Goal: Transaction & Acquisition: Purchase product/service

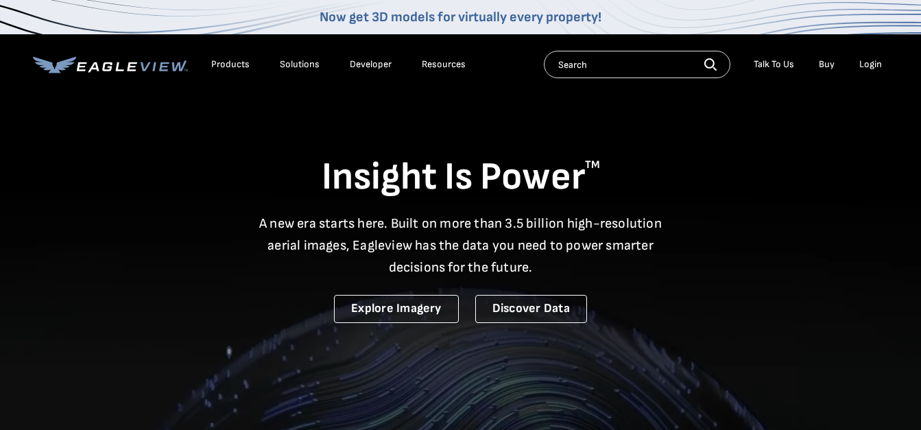
click at [875, 63] on div "Login" at bounding box center [871, 64] width 23 height 12
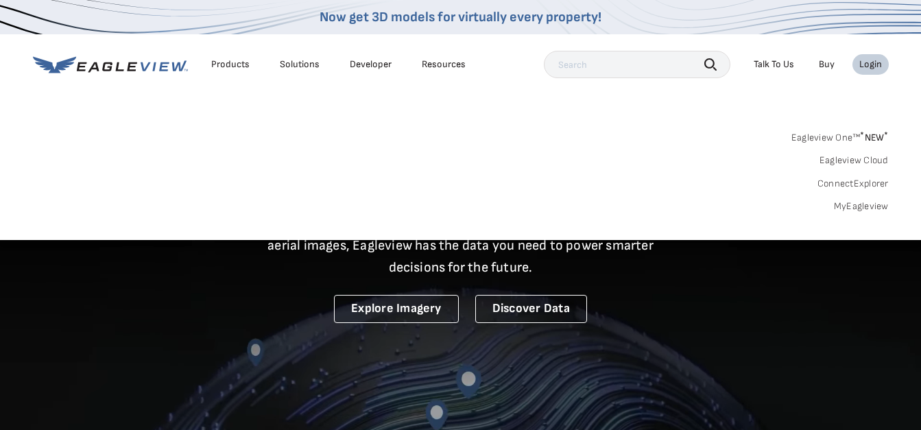
click at [875, 65] on div "Login" at bounding box center [871, 64] width 23 height 12
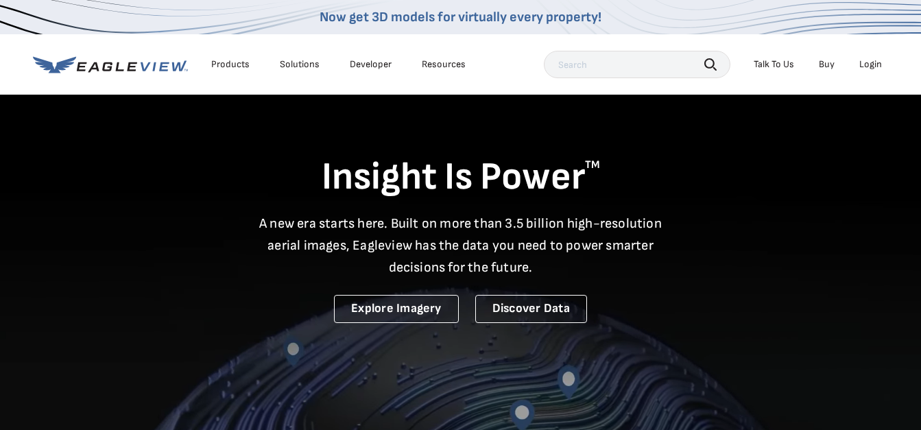
click at [875, 67] on div "Login" at bounding box center [871, 64] width 23 height 12
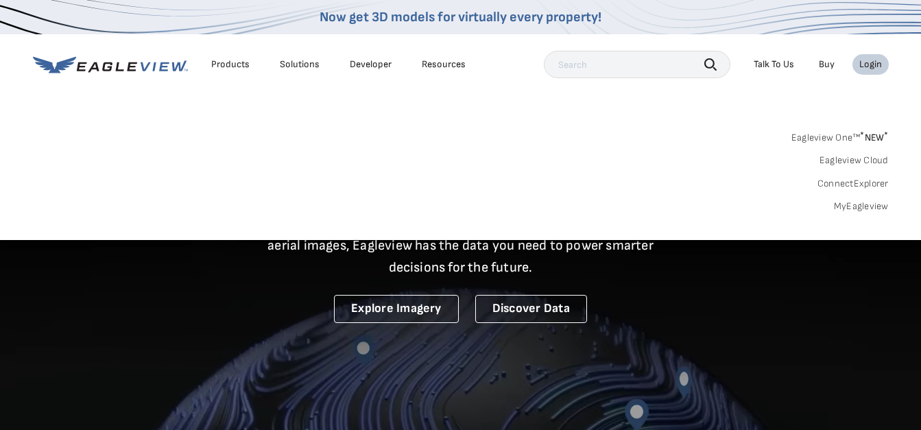
click at [849, 205] on link "MyEagleview" at bounding box center [861, 206] width 55 height 12
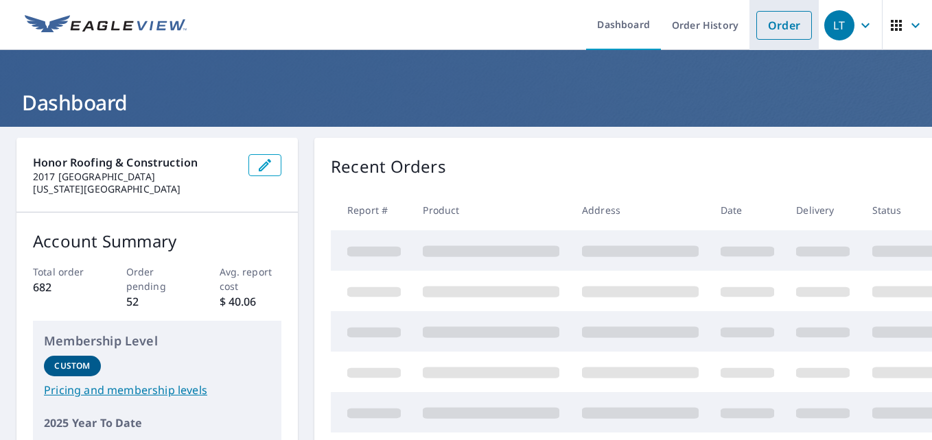
click at [783, 29] on link "Order" at bounding box center [784, 25] width 56 height 29
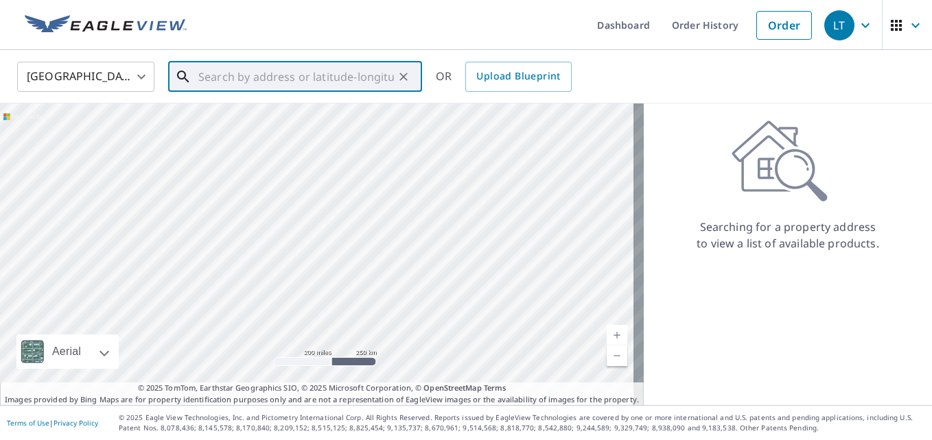
paste input "[STREET_ADDRESS][PERSON_NAME]"
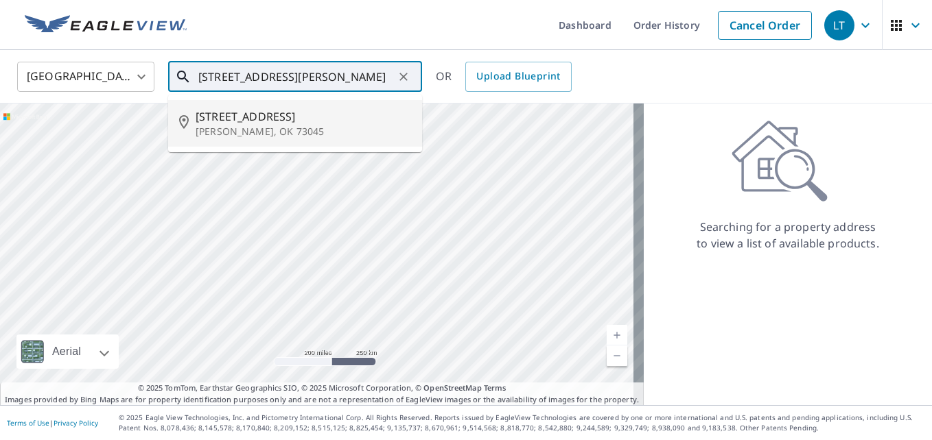
click at [229, 125] on p "[PERSON_NAME], OK 73045" at bounding box center [303, 132] width 215 height 14
type input "[STREET_ADDRESS][PERSON_NAME]"
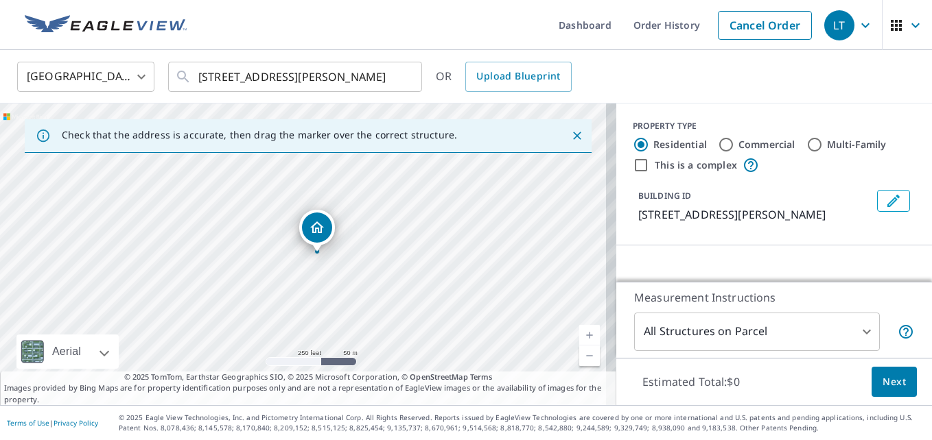
click at [579, 335] on link "Current Level 17, Zoom In" at bounding box center [589, 335] width 21 height 21
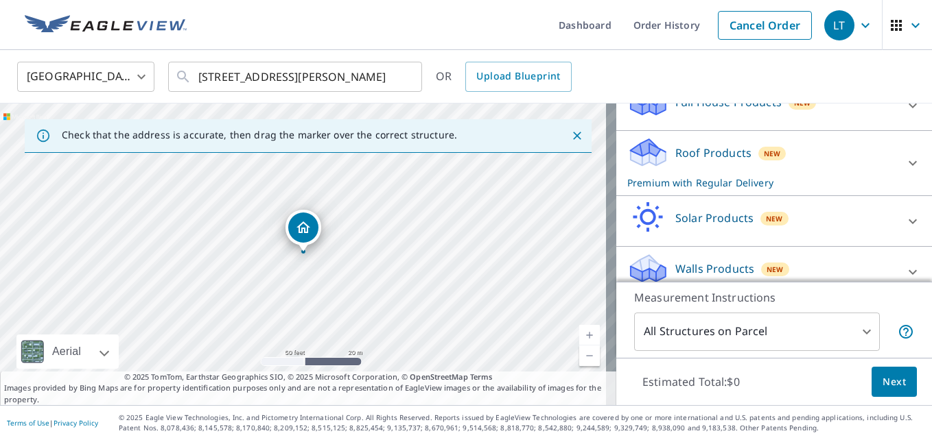
scroll to position [181, 0]
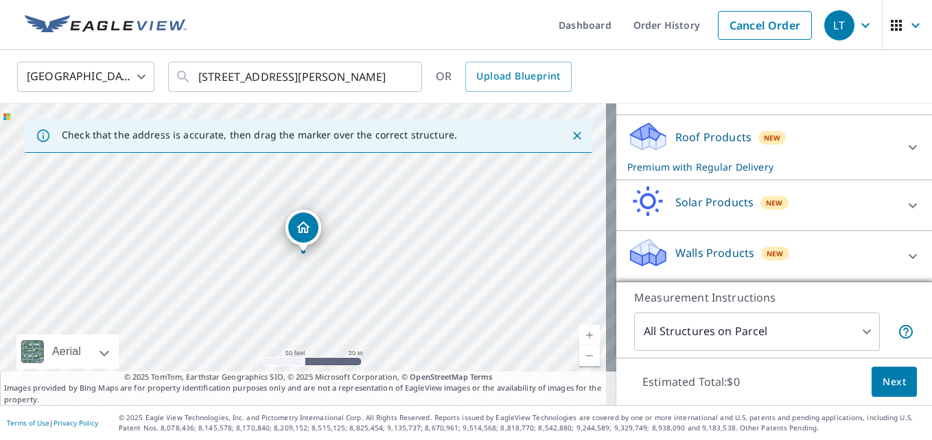
click at [899, 386] on button "Next" at bounding box center [893, 382] width 45 height 31
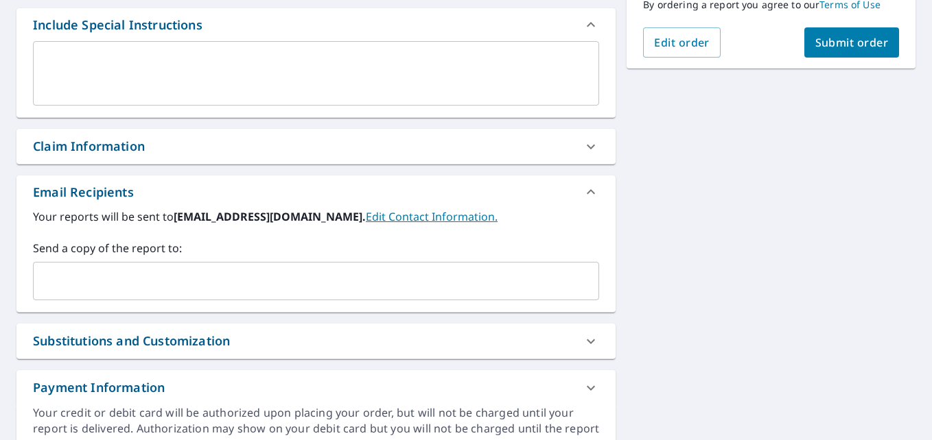
scroll to position [370, 0]
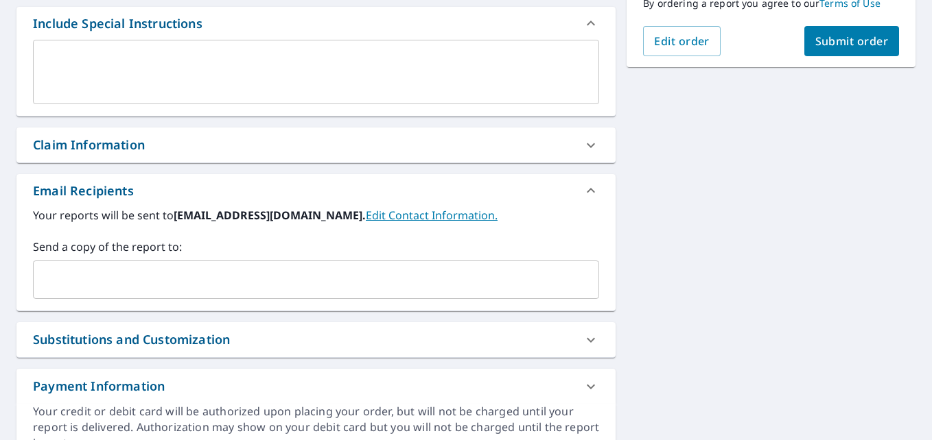
click at [91, 269] on input "text" at bounding box center [305, 280] width 533 height 26
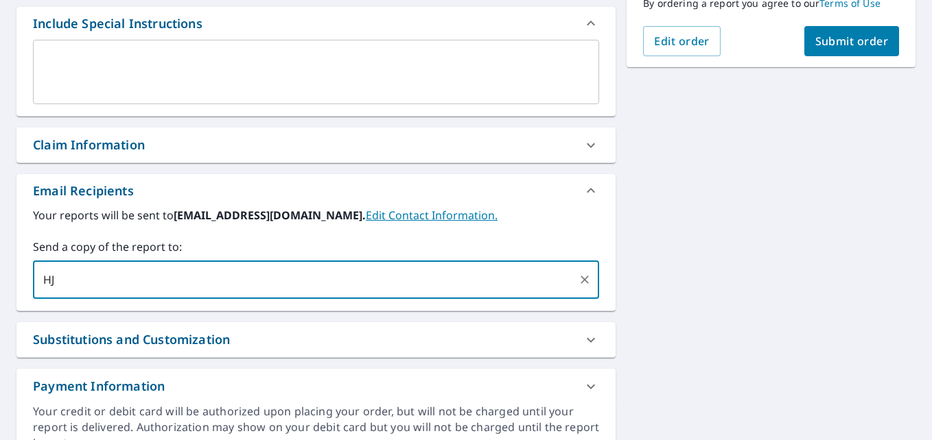
type input "H"
type input "j"
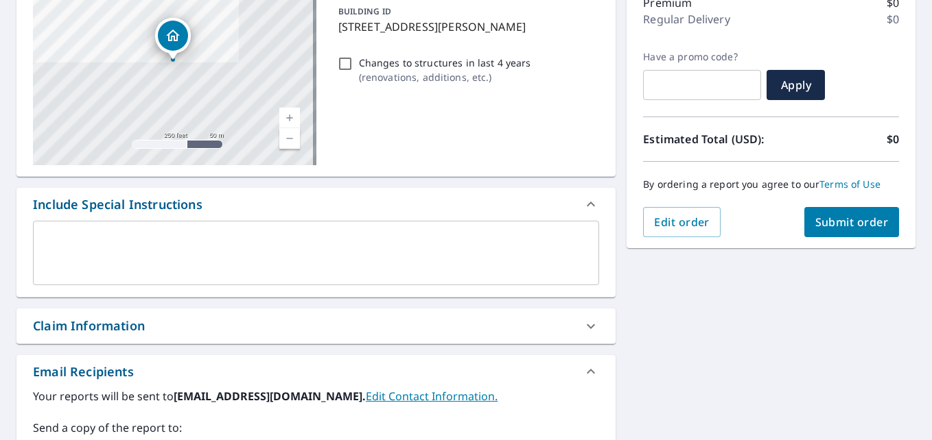
scroll to position [165, 0]
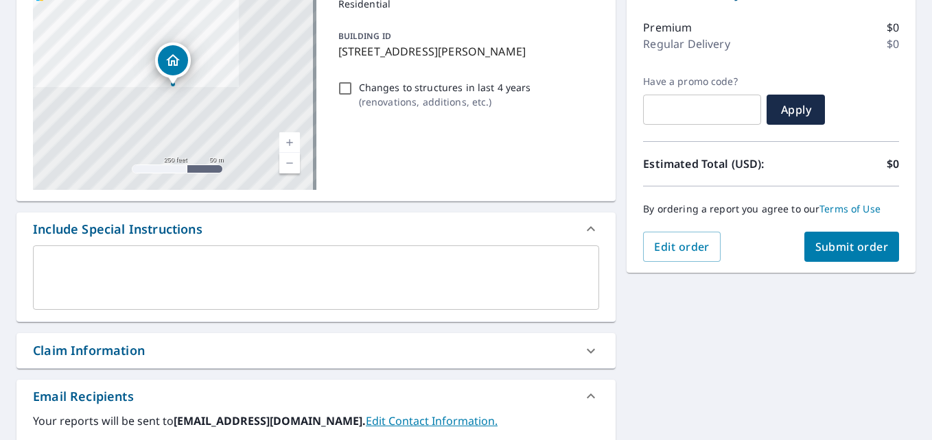
type input "[PERSON_NAME][EMAIL_ADDRESS][DOMAIN_NAME]"
click at [825, 246] on span "Submit order" at bounding box center [851, 246] width 73 height 15
checkbox input "true"
